Goal: Task Accomplishment & Management: Understand process/instructions

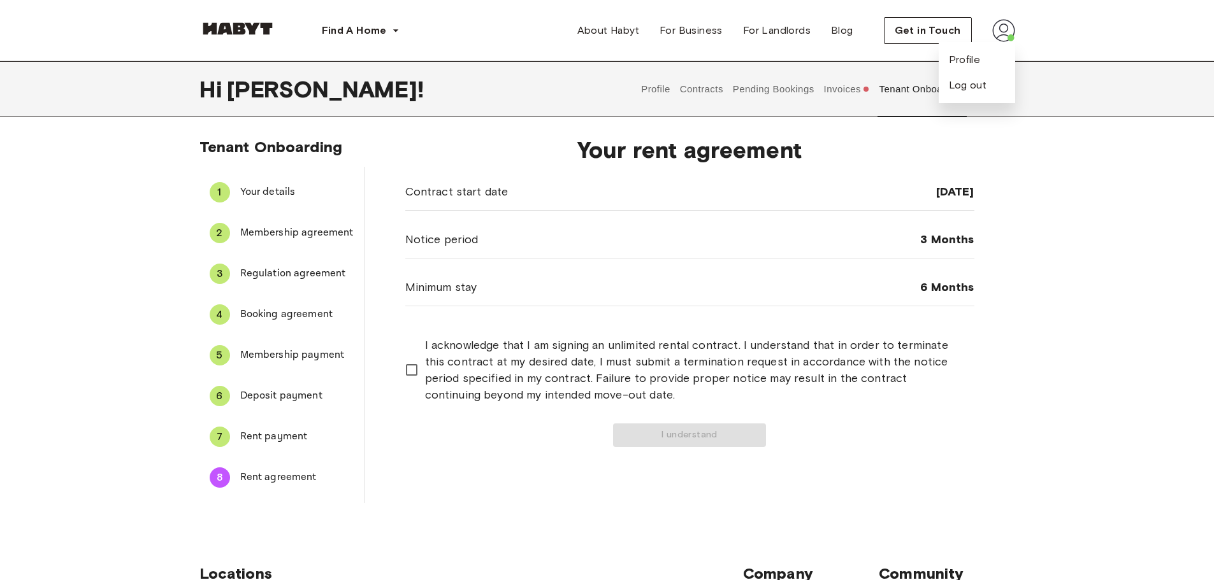
click at [994, 30] on img at bounding box center [1003, 30] width 23 height 23
click at [1121, 251] on div "Tenant Onboarding 1 Your details 2 Membership agreement 3 Regulation agreement …" at bounding box center [607, 326] width 1214 height 376
click at [256, 487] on div "8 Rent agreement" at bounding box center [281, 478] width 164 height 31
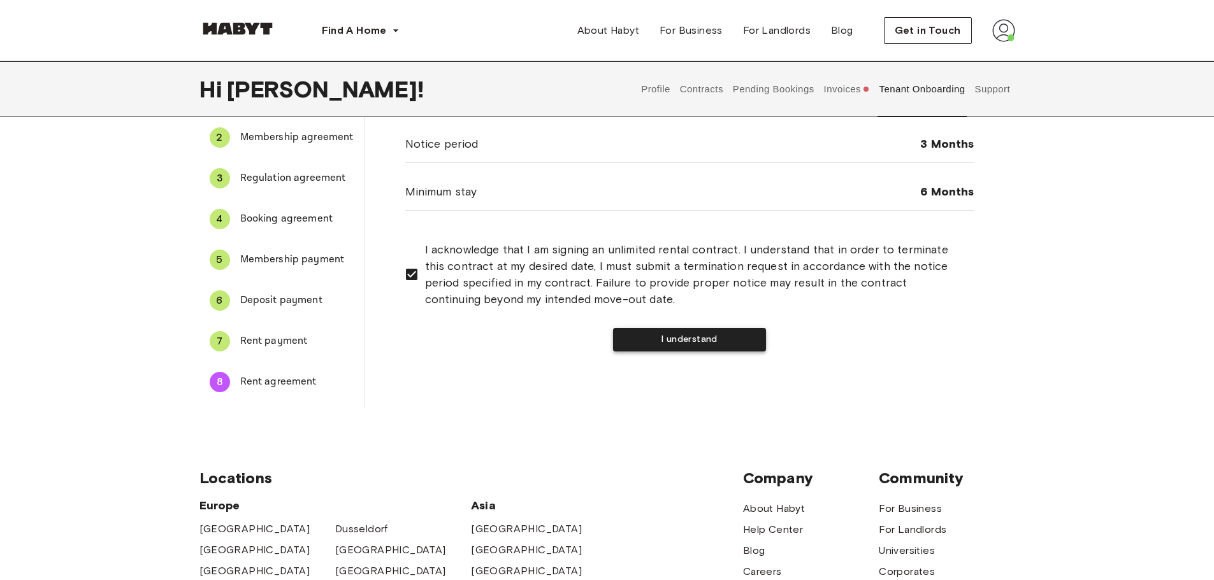
scroll to position [71, 0]
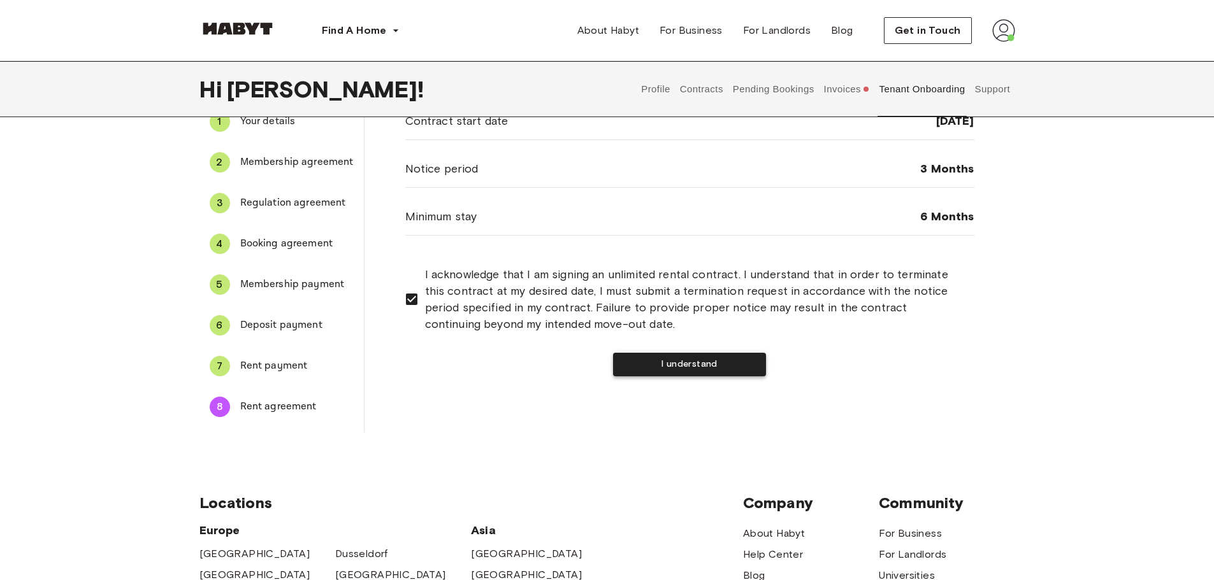
click at [714, 364] on button "I understand" at bounding box center [689, 365] width 153 height 24
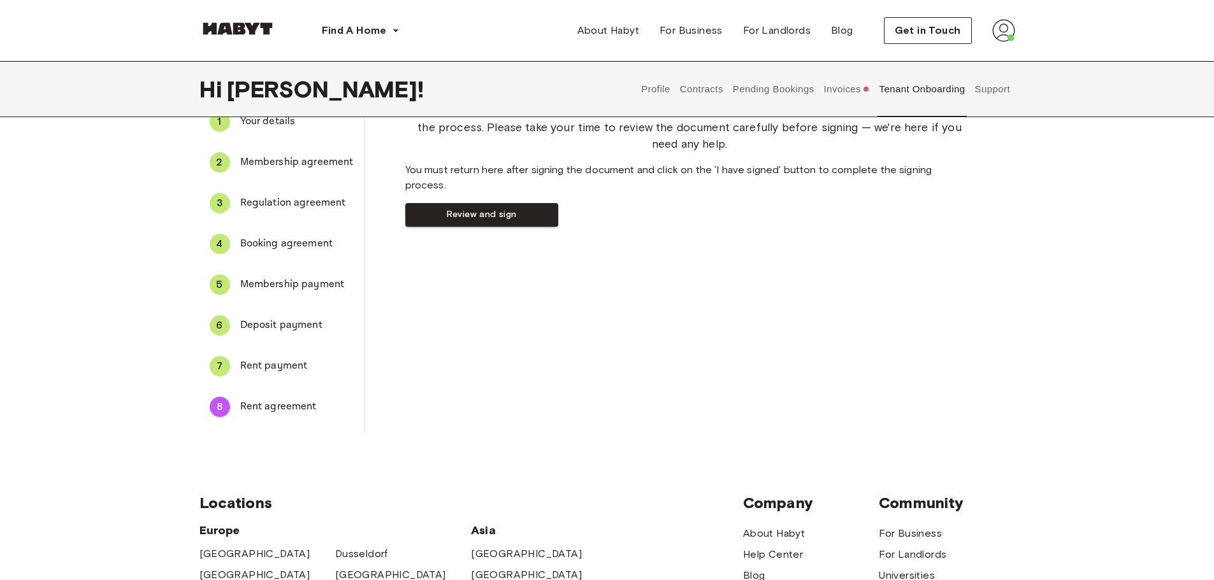
scroll to position [0, 0]
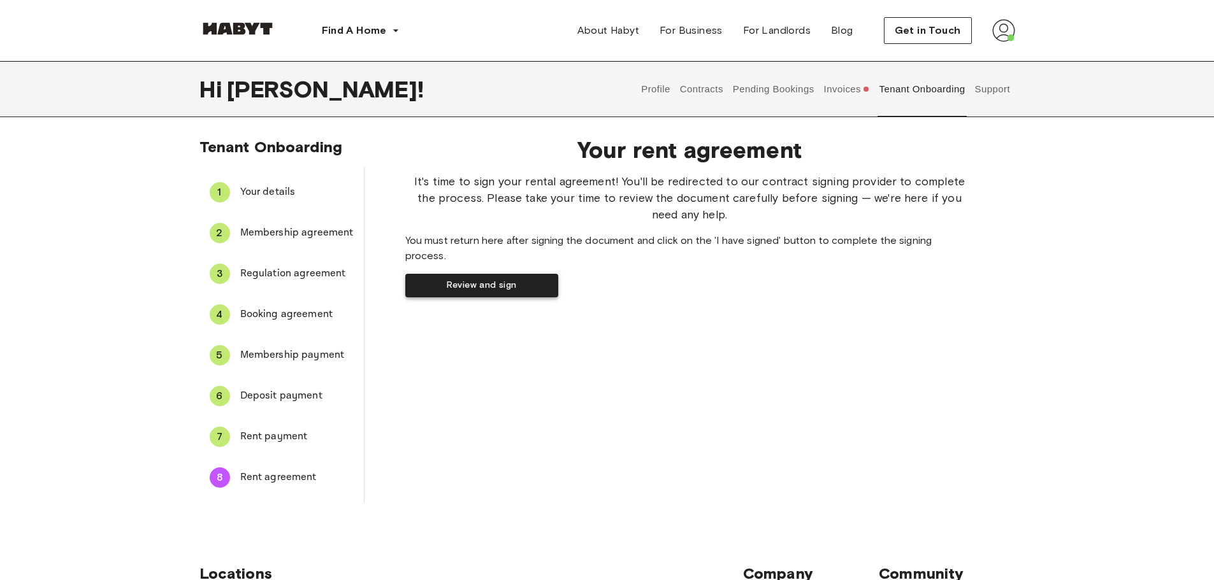
click at [558, 295] on button "Review and sign" at bounding box center [481, 286] width 153 height 24
click at [468, 292] on button "I have signed" at bounding box center [436, 285] width 63 height 14
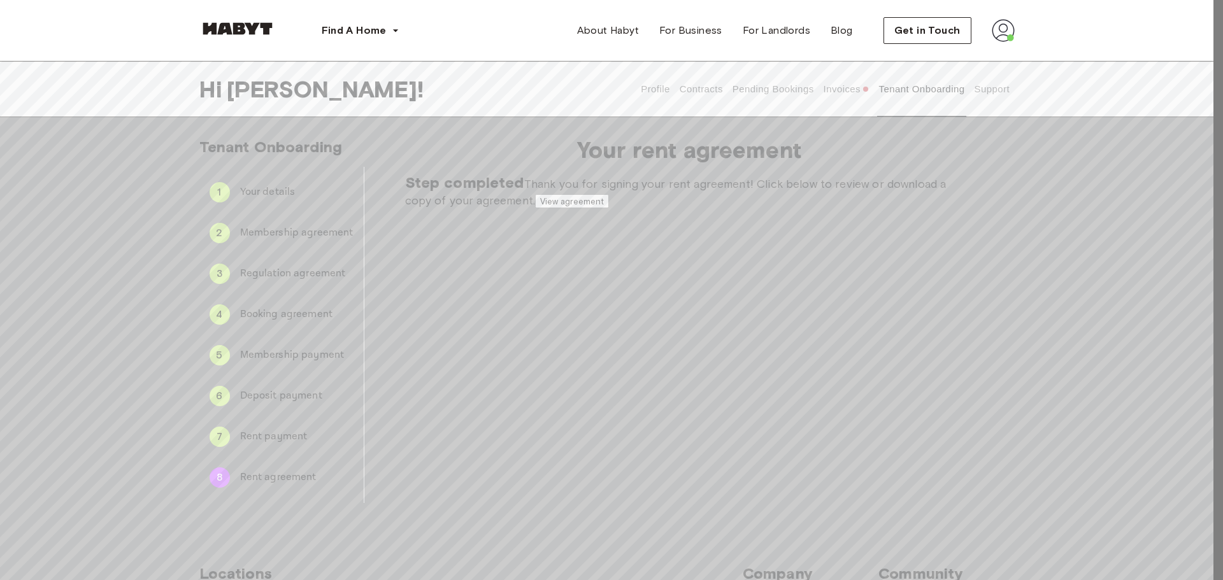
click at [620, 384] on div at bounding box center [611, 290] width 1223 height 580
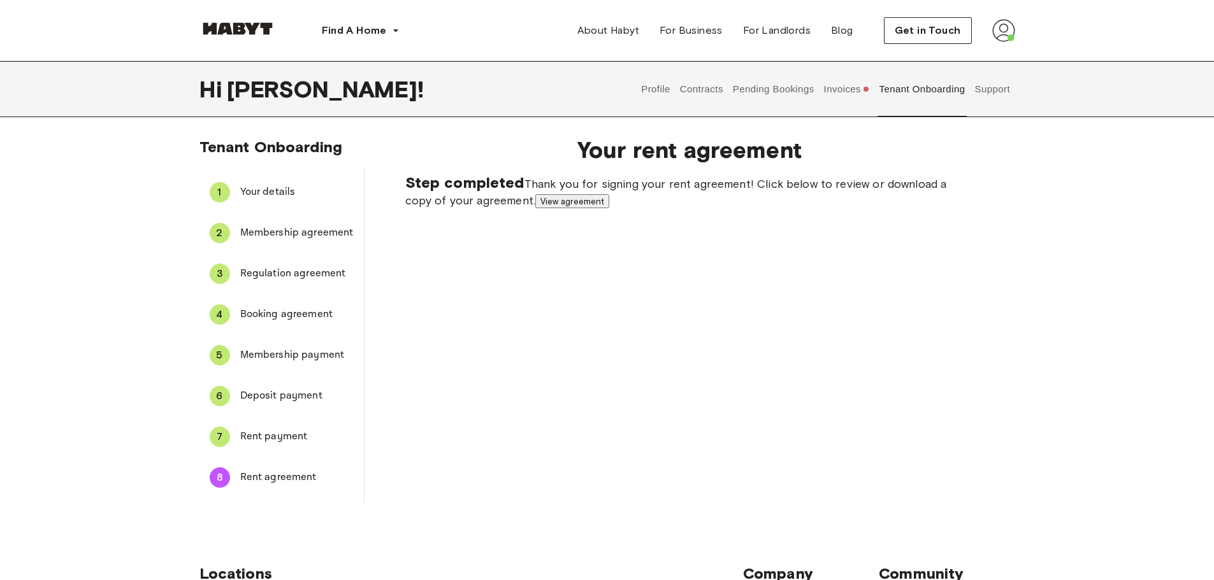
click at [861, 84] on button "Invoices" at bounding box center [846, 89] width 49 height 56
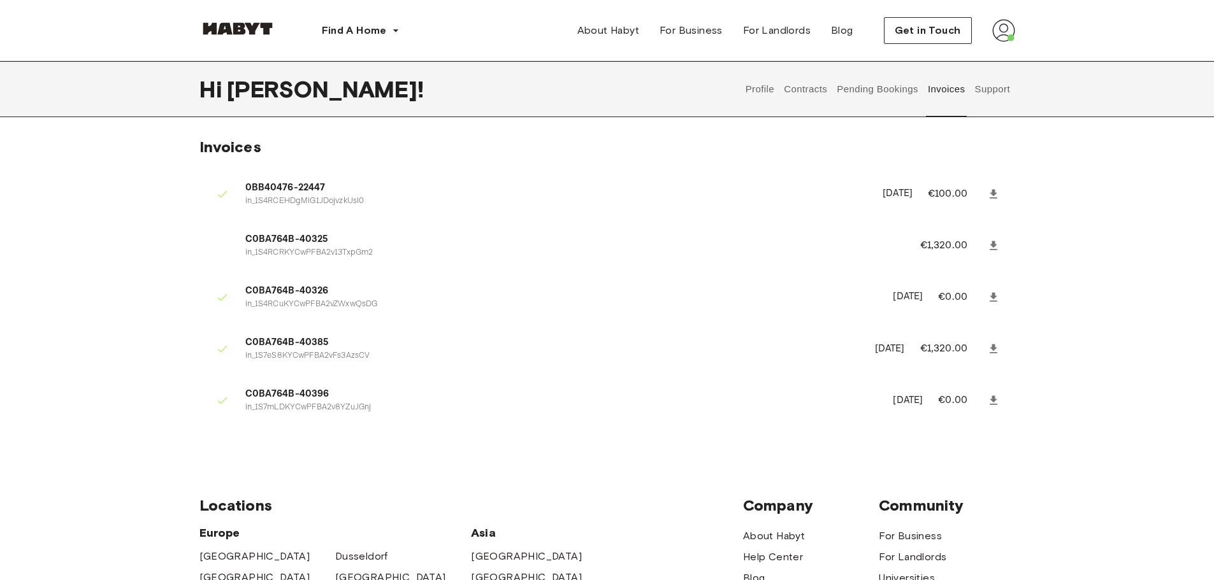
click at [875, 353] on p "[DATE]" at bounding box center [890, 349] width 30 height 15
click at [861, 340] on li "C0BA764B-40385 in_1S7eS8KYCwPFBA2vFs3AzsCV September 16th, 2025 €1,320.00" at bounding box center [607, 349] width 816 height 44
click at [627, 415] on li "C0BA764B-40396 in_1S7mLDKYCwPFBA2v8YZuJGnj September 16th, 2025 €0.00" at bounding box center [607, 400] width 816 height 44
click at [315, 365] on li "C0BA764B-40385 in_1S7eS8KYCwPFBA2vFs3AzsCV September 16th, 2025 €1,320.00" at bounding box center [607, 349] width 816 height 44
click at [257, 232] on li "C0BA764B-40325 in_1S4RCRKYCwPFBA2v13TxpGm2 €1,320.00" at bounding box center [607, 246] width 816 height 44
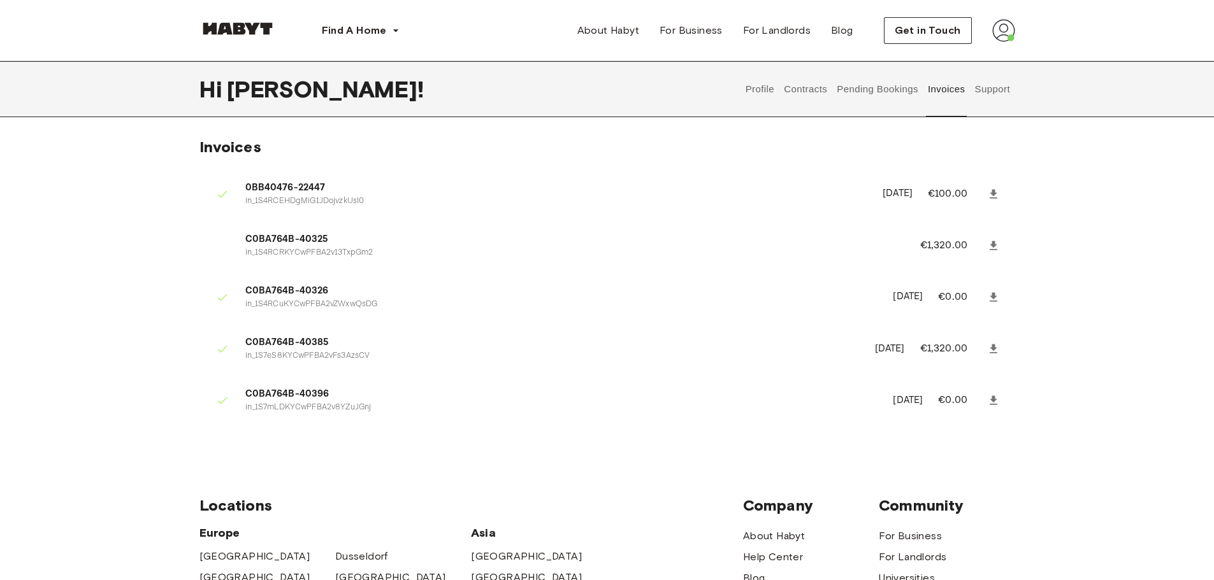
click at [760, 96] on button "Profile" at bounding box center [760, 89] width 32 height 56
